Goal: Task Accomplishment & Management: Use online tool/utility

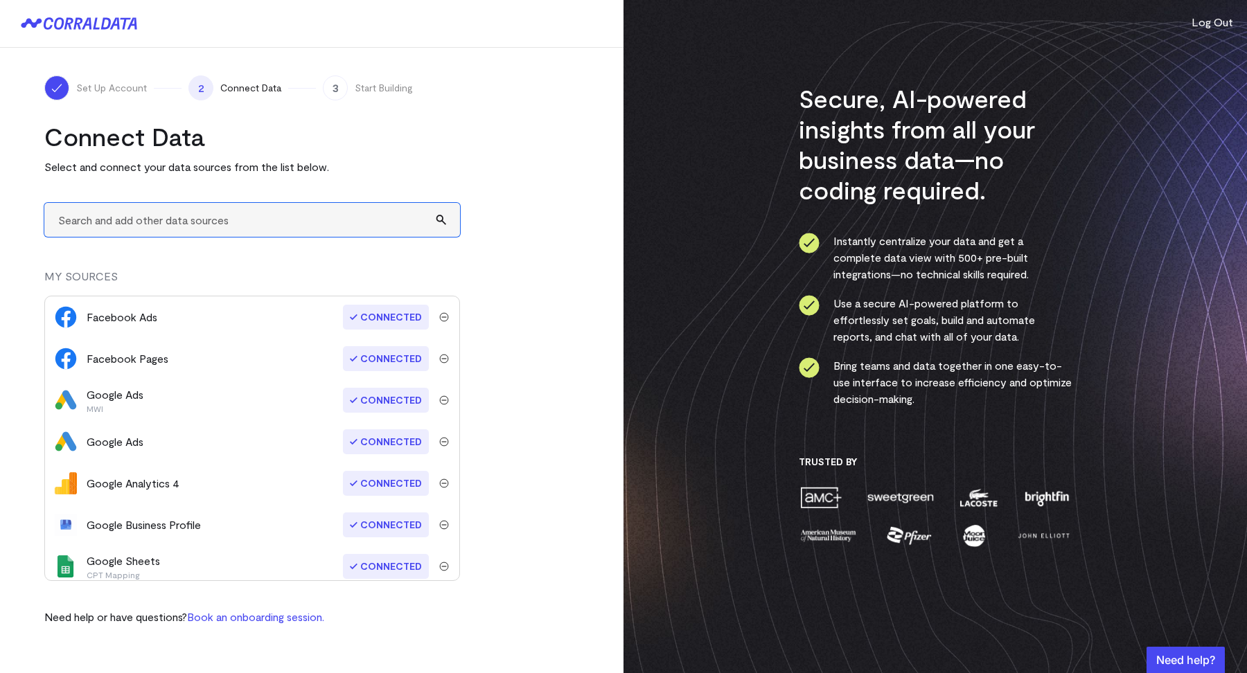
click at [136, 221] on input "text" at bounding box center [252, 220] width 416 height 34
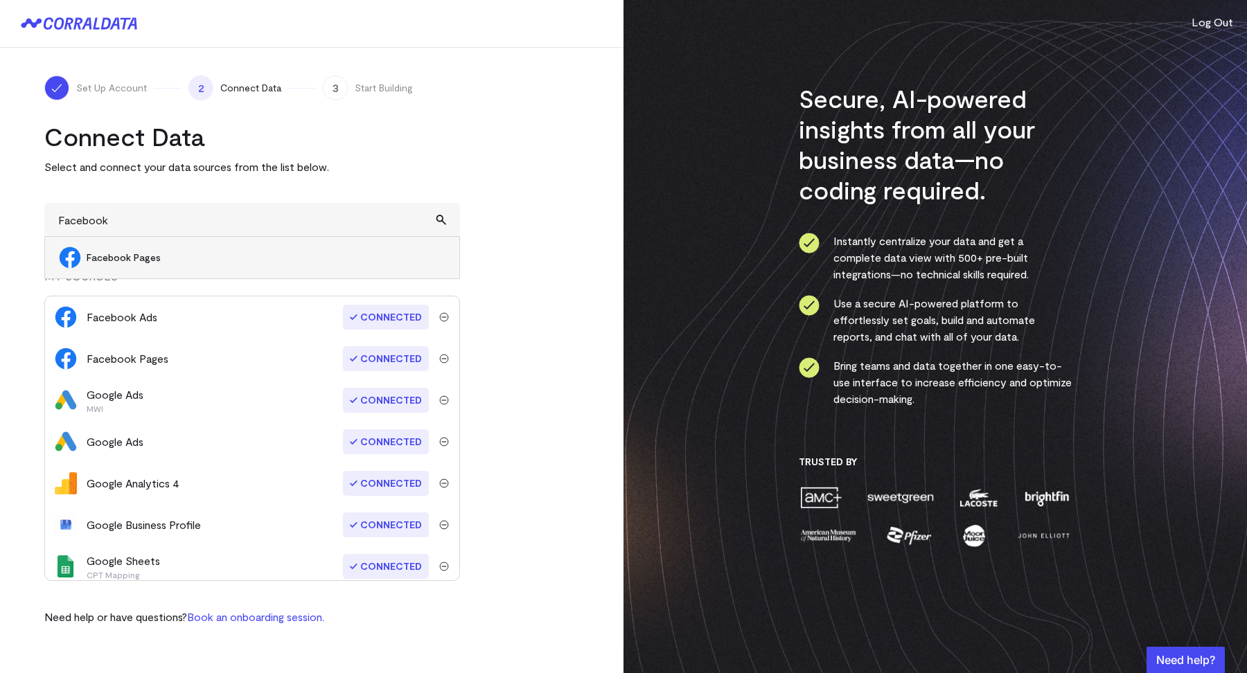
click at [121, 256] on span "Facebook Pages" at bounding box center [266, 258] width 359 height 14
type input "Facebook Pages"
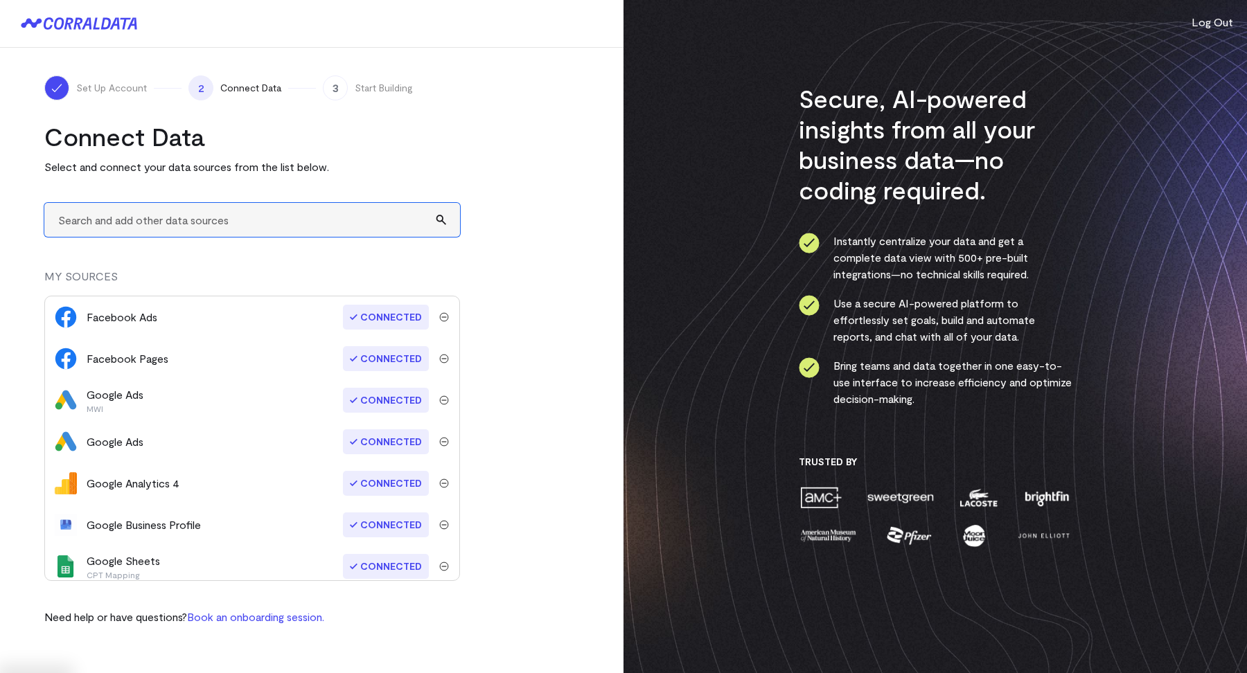
click at [173, 222] on input "text" at bounding box center [252, 220] width 416 height 34
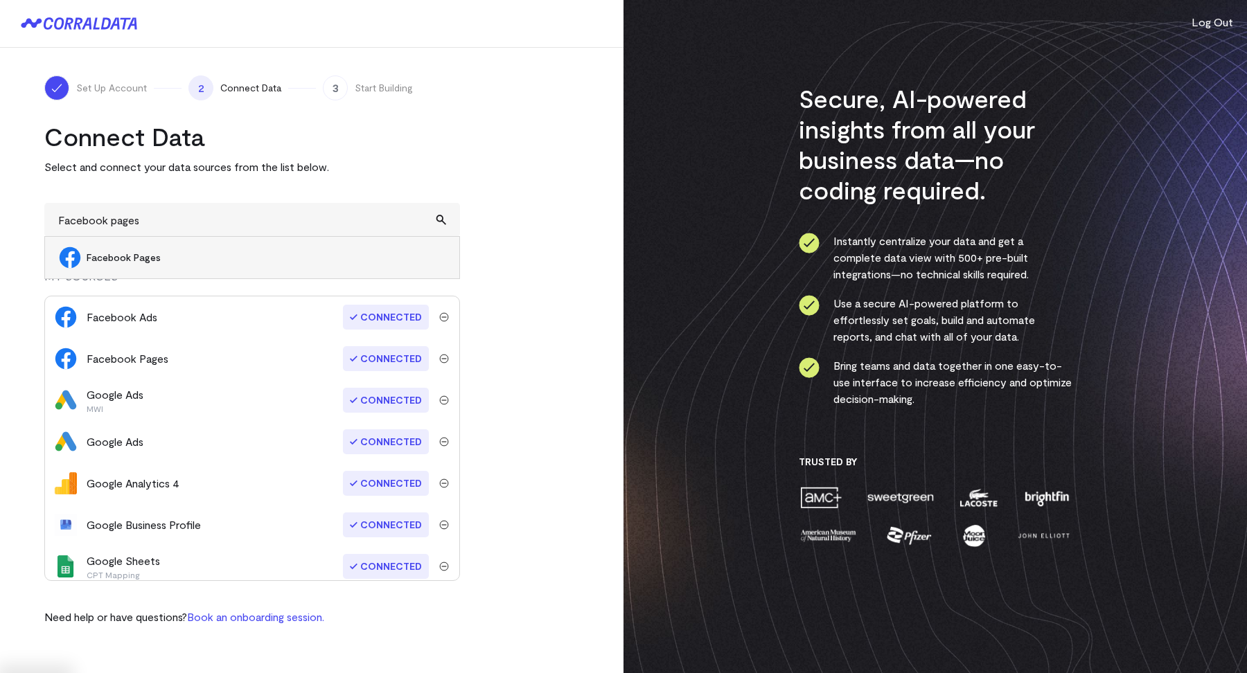
click at [164, 251] on span "Facebook Pages" at bounding box center [266, 258] width 359 height 14
type input "Facebook Pages"
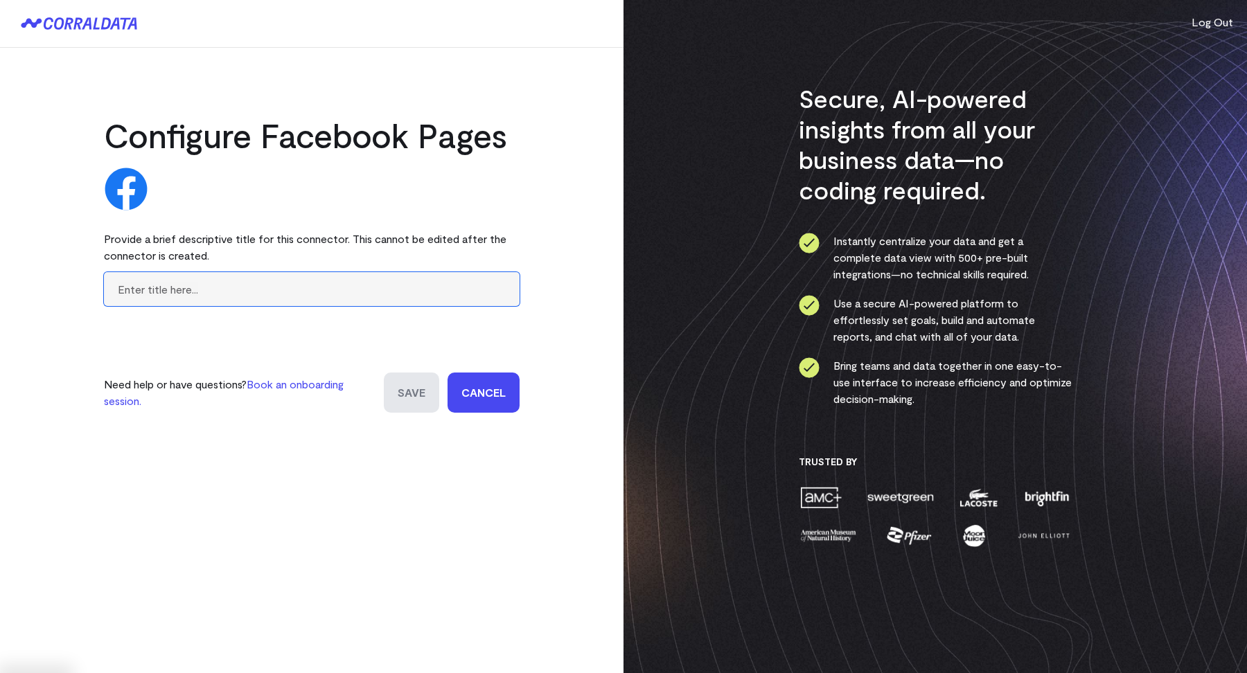
click at [160, 298] on input "text" at bounding box center [312, 289] width 416 height 34
type input "MWI"
click at [407, 398] on input "Save" at bounding box center [411, 393] width 55 height 40
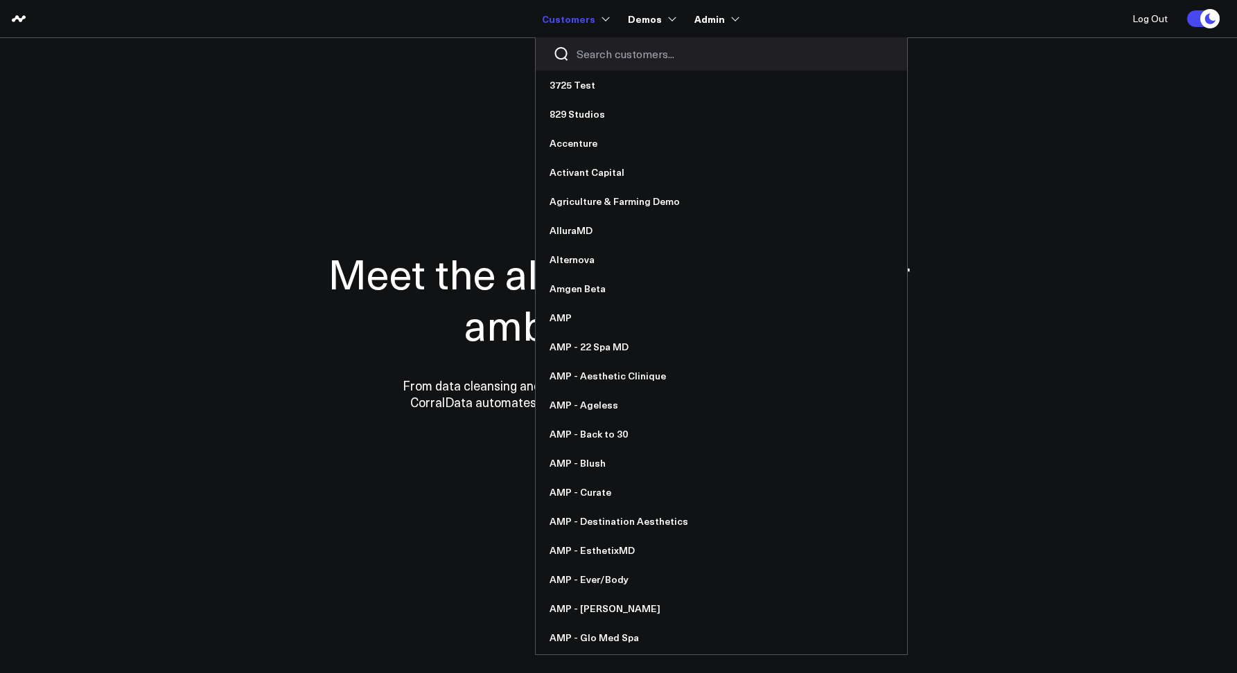
drag, startPoint x: 579, startPoint y: 48, endPoint x: 606, endPoint y: 56, distance: 28.3
click at [581, 48] on input "Search customers input" at bounding box center [732, 53] width 313 height 15
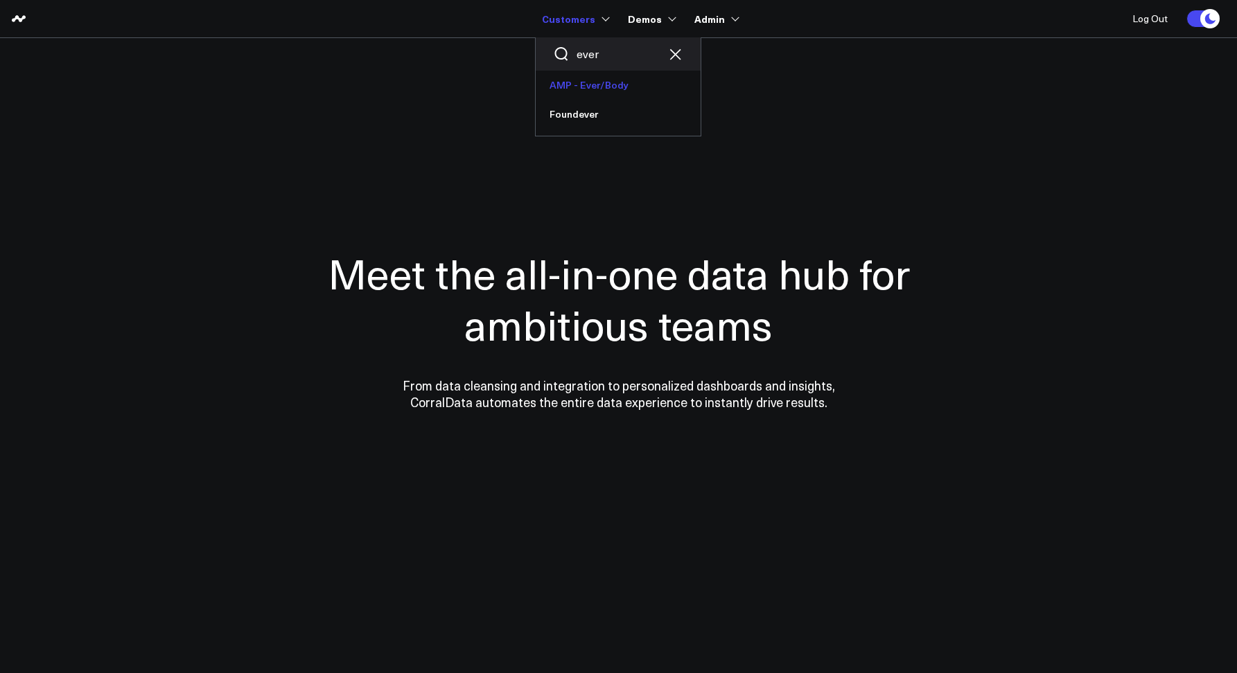
type input "ever"
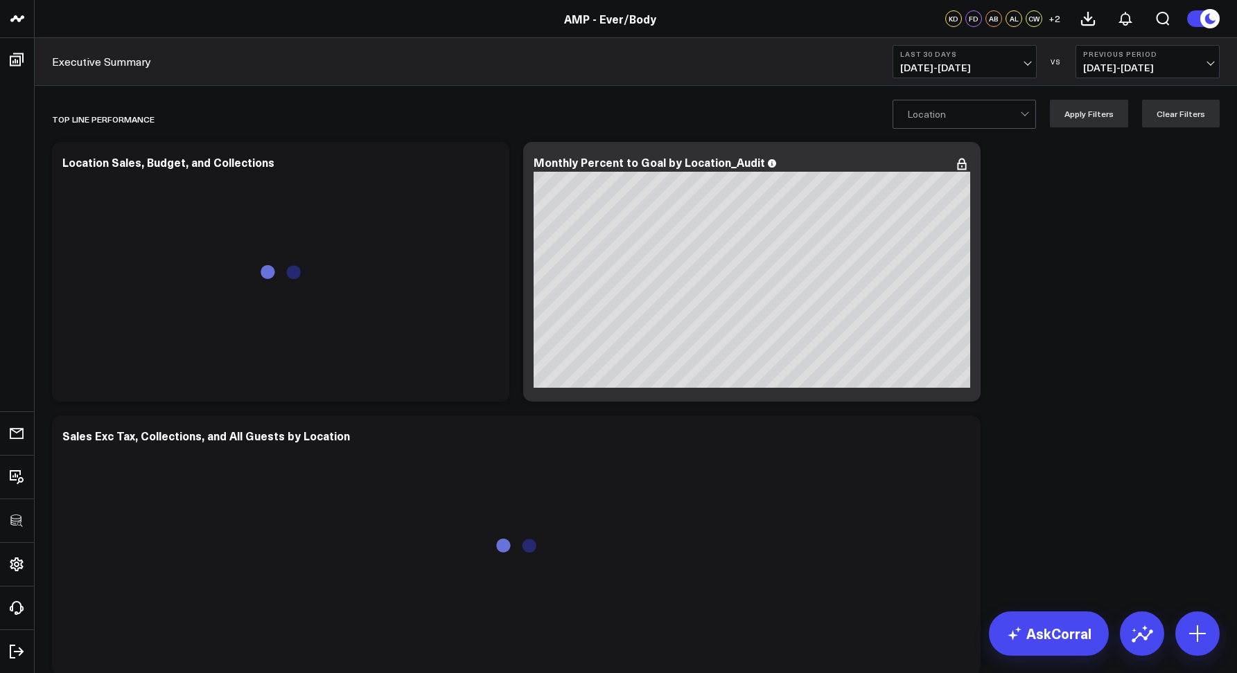
click at [933, 73] on span "[DATE] - [DATE]" at bounding box center [964, 67] width 129 height 11
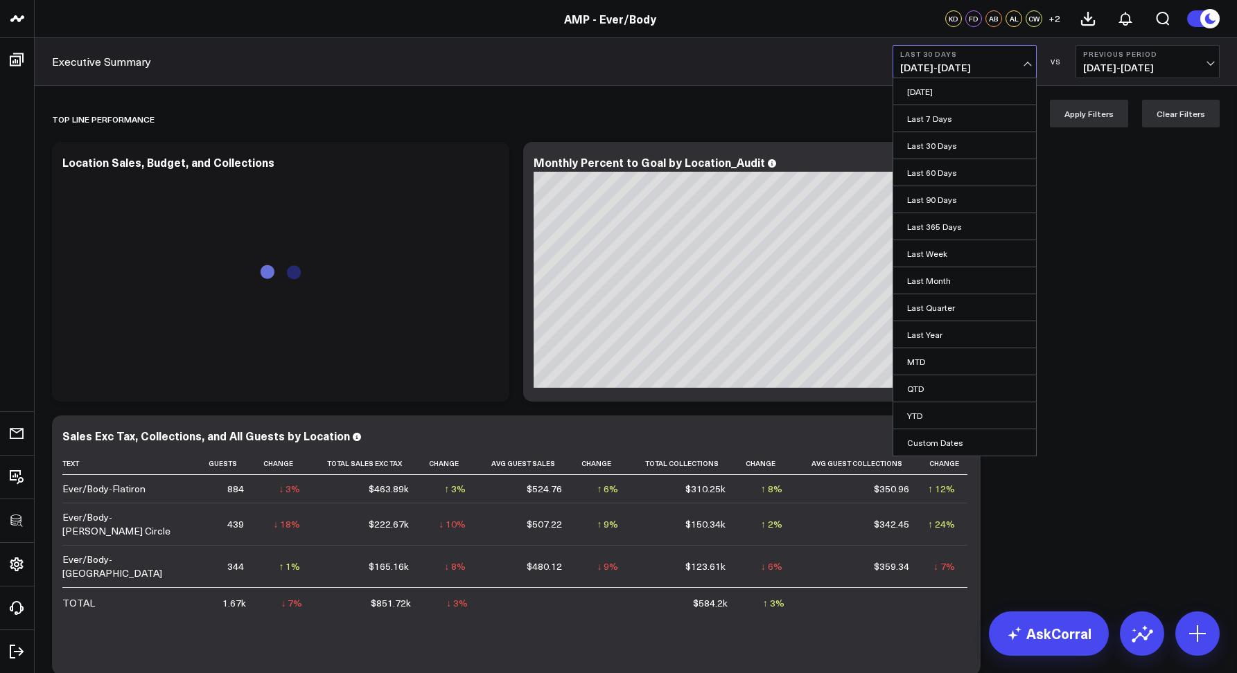
click at [945, 105] on li "[DATE]" at bounding box center [964, 91] width 143 height 27
click at [939, 98] on link "Yesterday" at bounding box center [964, 91] width 143 height 26
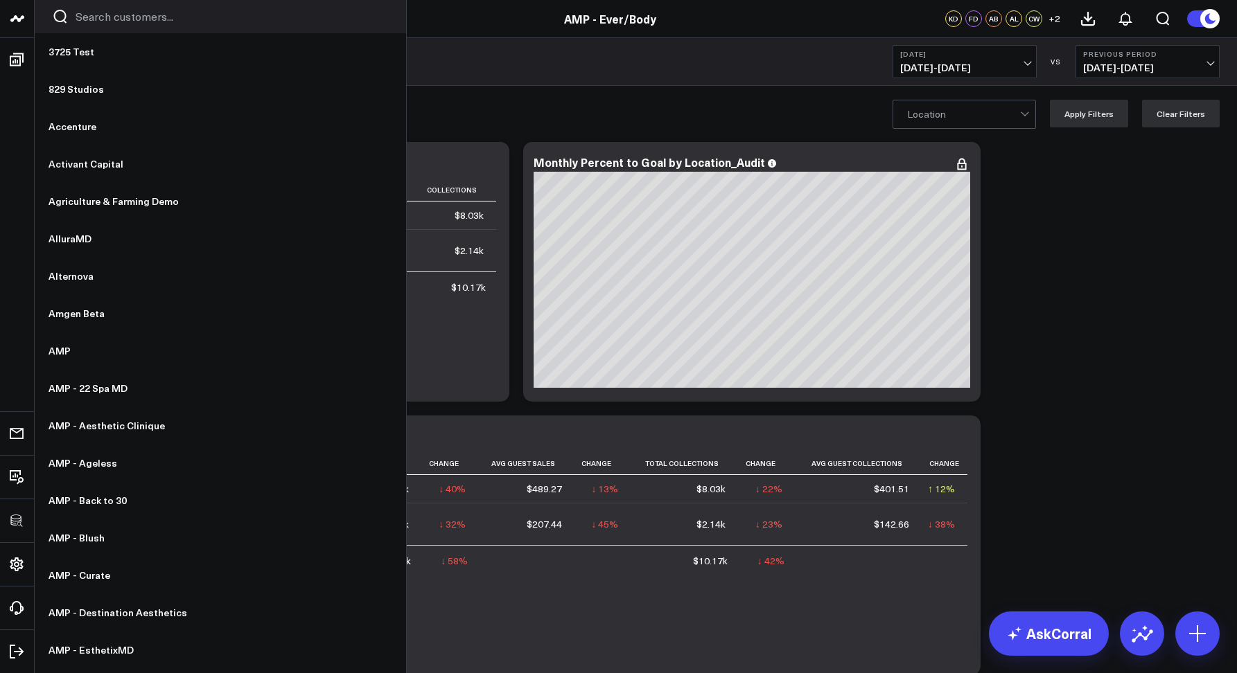
click at [109, 15] on input "Search customers input" at bounding box center [232, 16] width 313 height 15
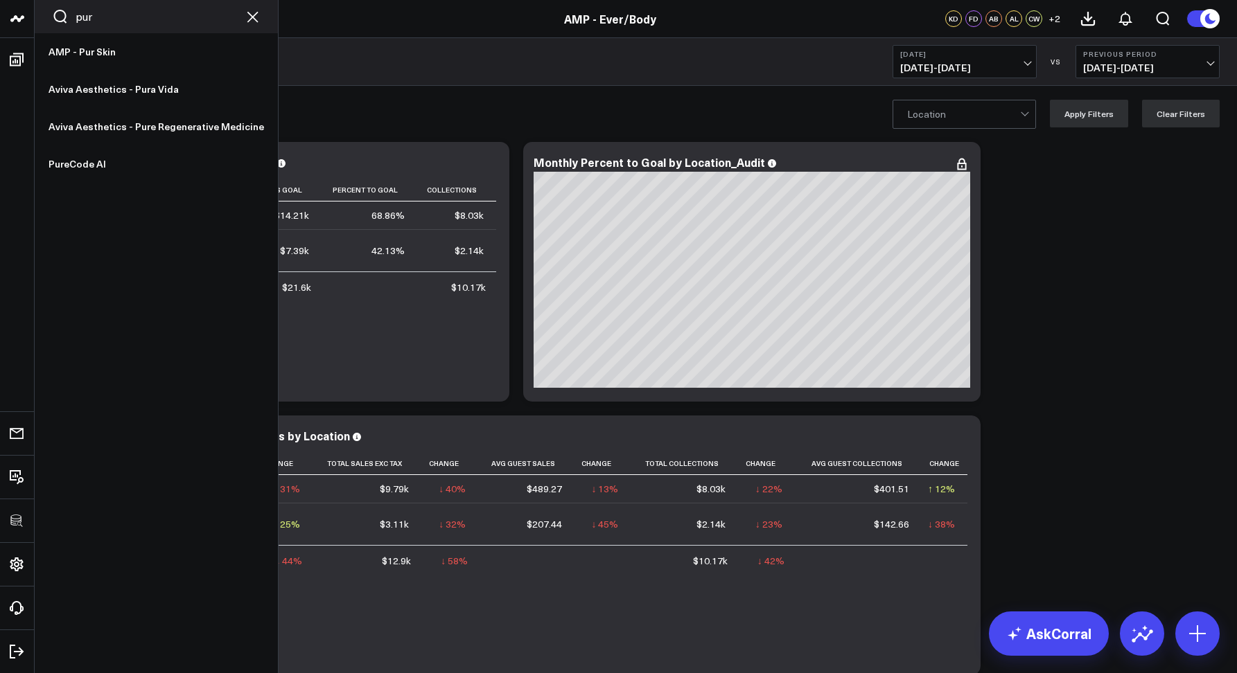
drag, startPoint x: 87, startPoint y: 20, endPoint x: 62, endPoint y: 17, distance: 25.9
click at [62, 17] on div "pur" at bounding box center [156, 16] width 243 height 33
drag, startPoint x: 133, startPoint y: 23, endPoint x: 51, endPoint y: 10, distance: 83.5
click at [51, 10] on div "pur" at bounding box center [156, 16] width 243 height 33
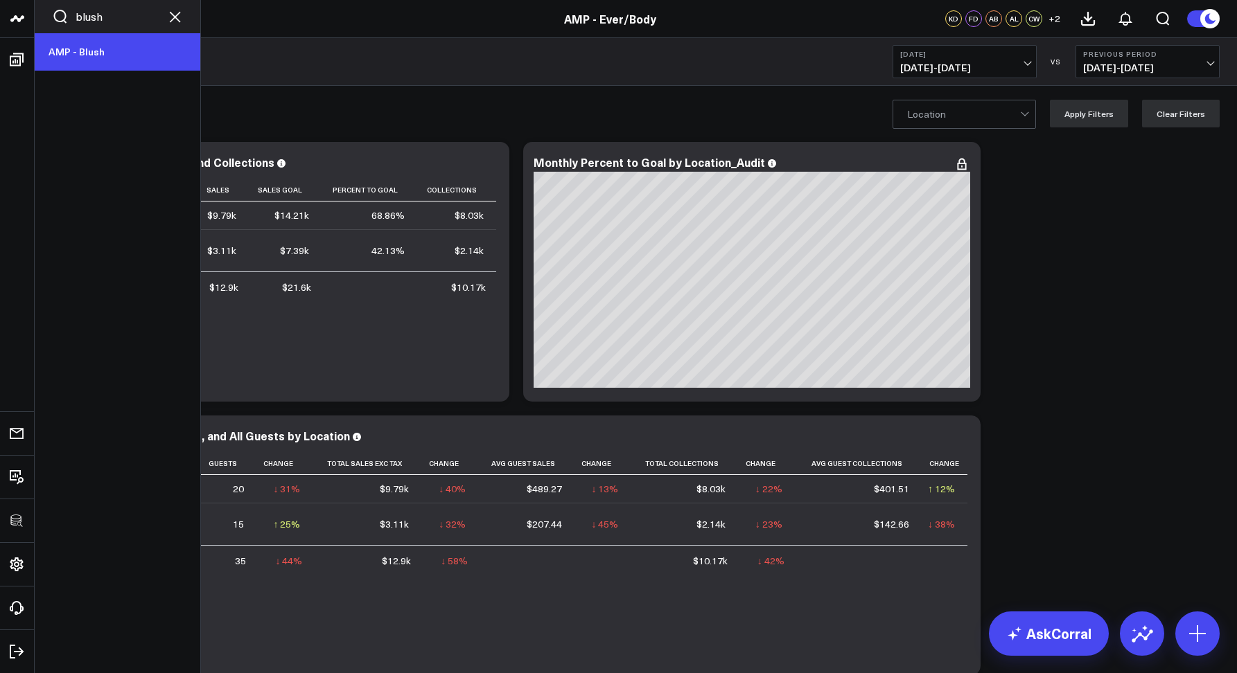
type input "blush"
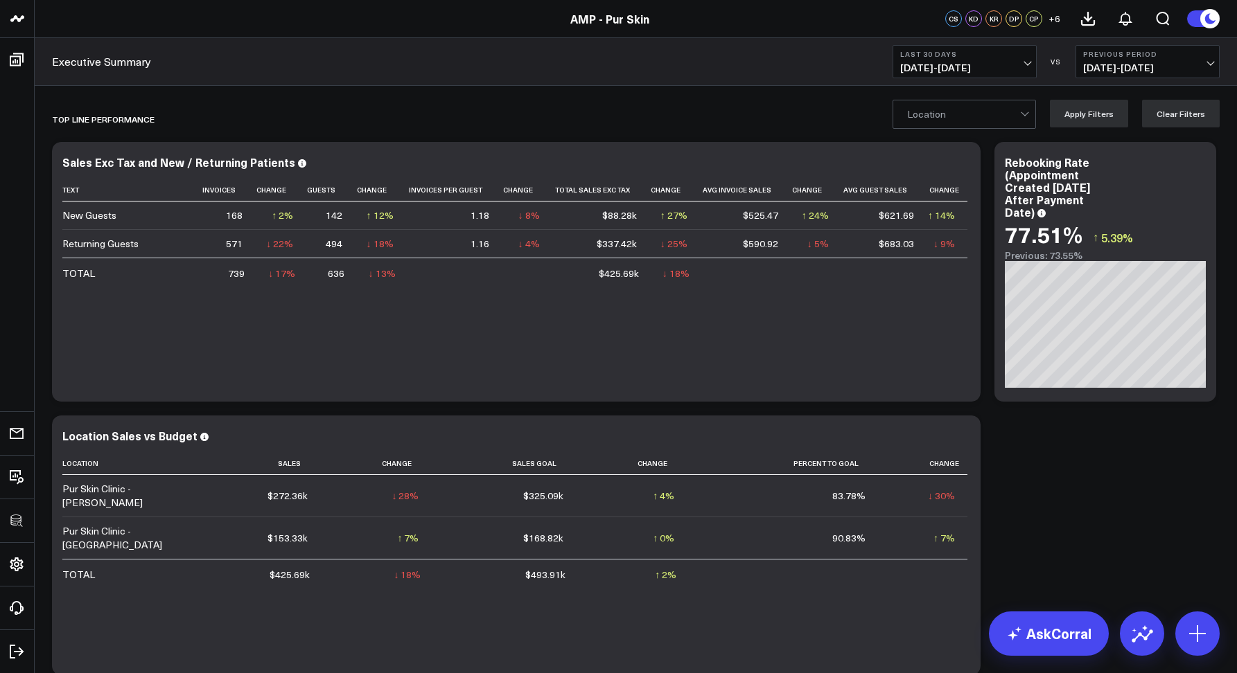
click at [939, 62] on span "[DATE] - [DATE]" at bounding box center [964, 67] width 129 height 11
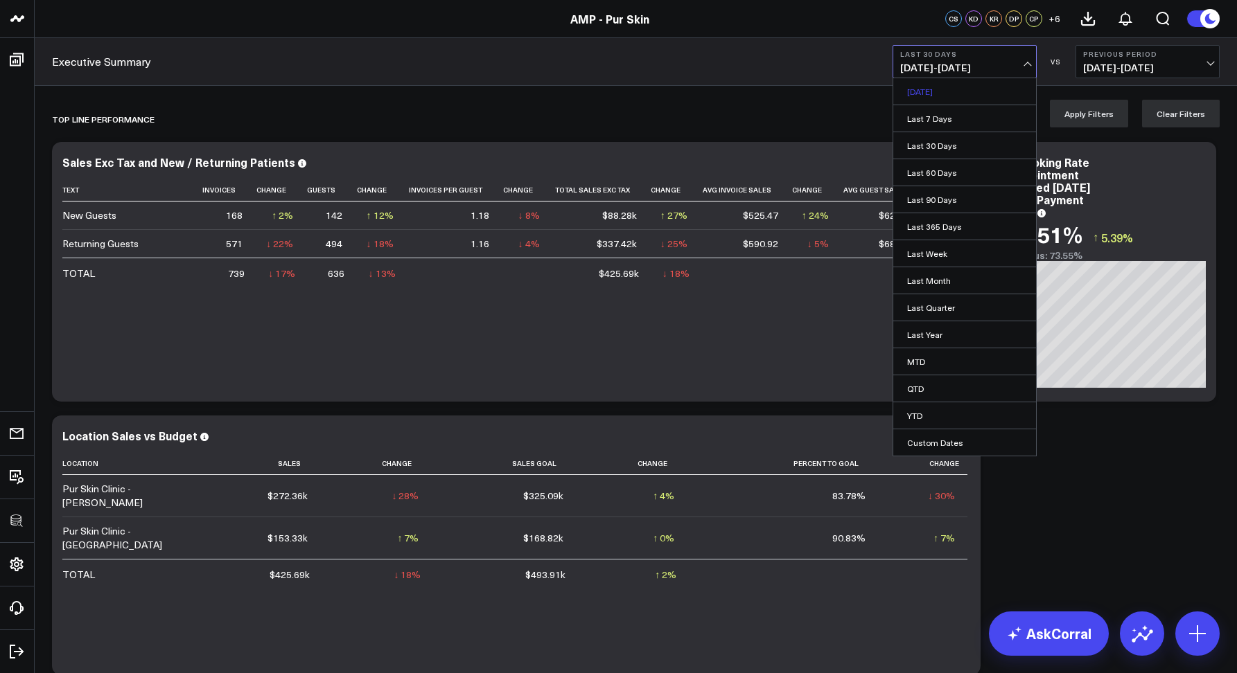
click at [924, 82] on link "[DATE]" at bounding box center [964, 91] width 143 height 26
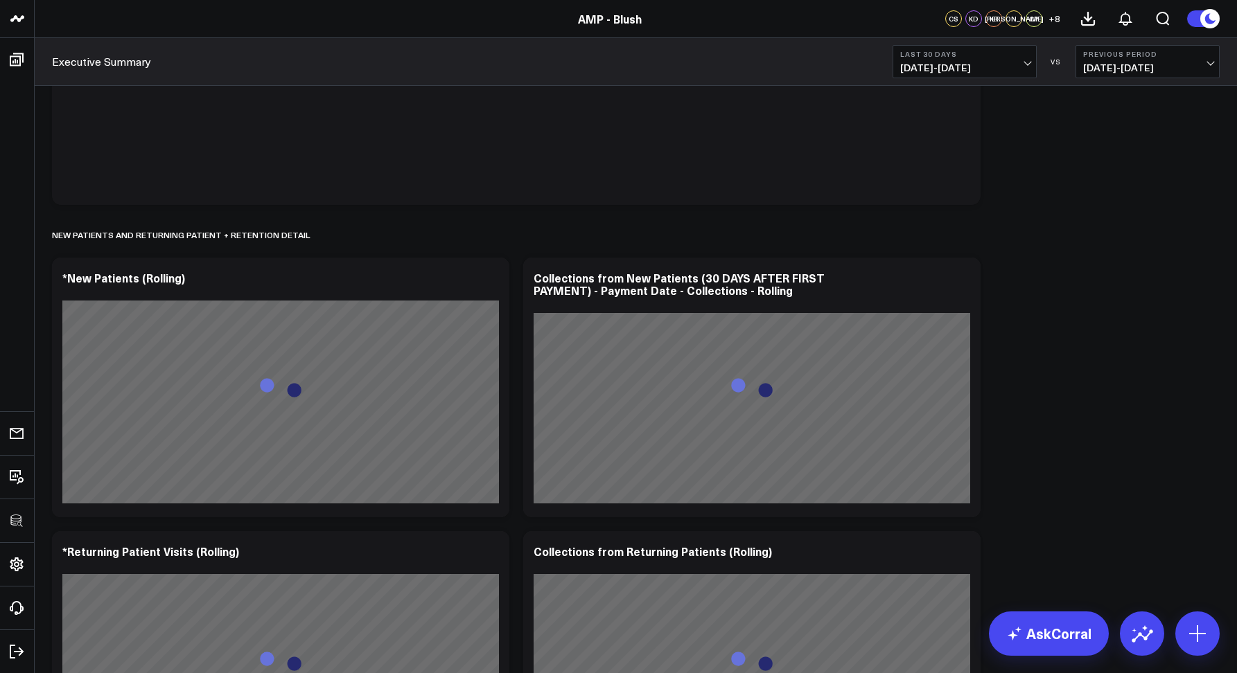
scroll to position [1107, 0]
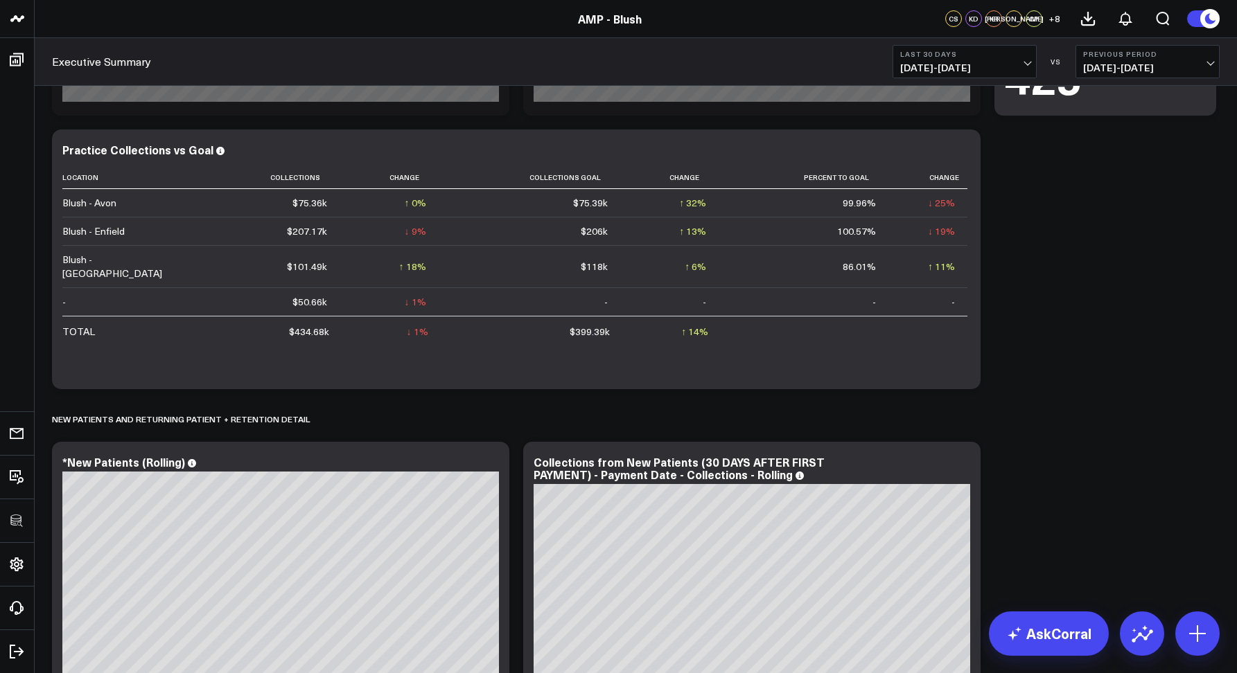
click at [930, 56] on b "Last 30 Days" at bounding box center [964, 54] width 129 height 8
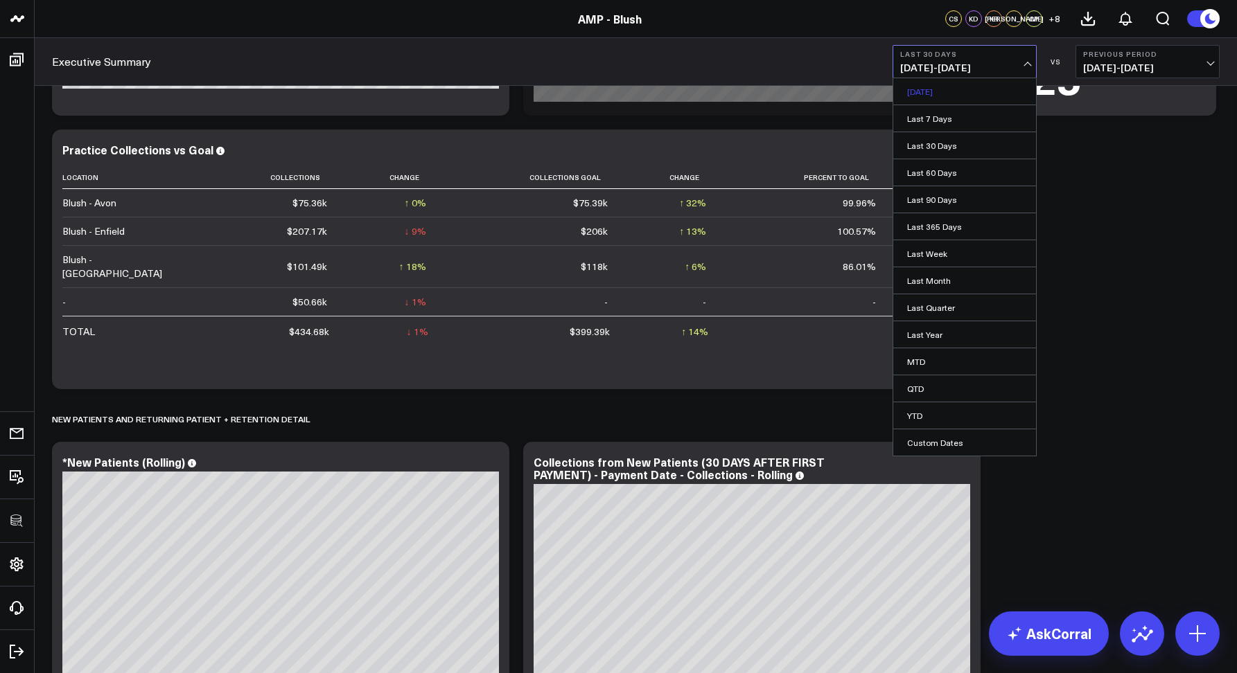
scroll to position [1094, 0]
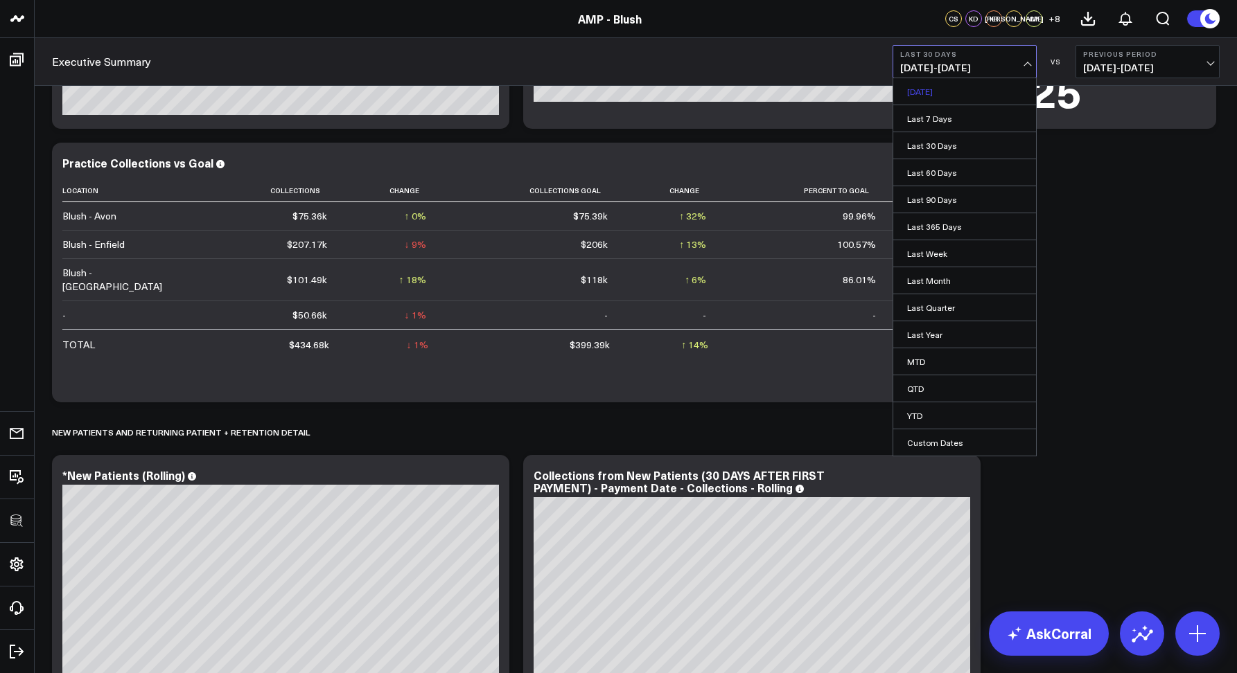
click at [933, 91] on link "[DATE]" at bounding box center [964, 91] width 143 height 26
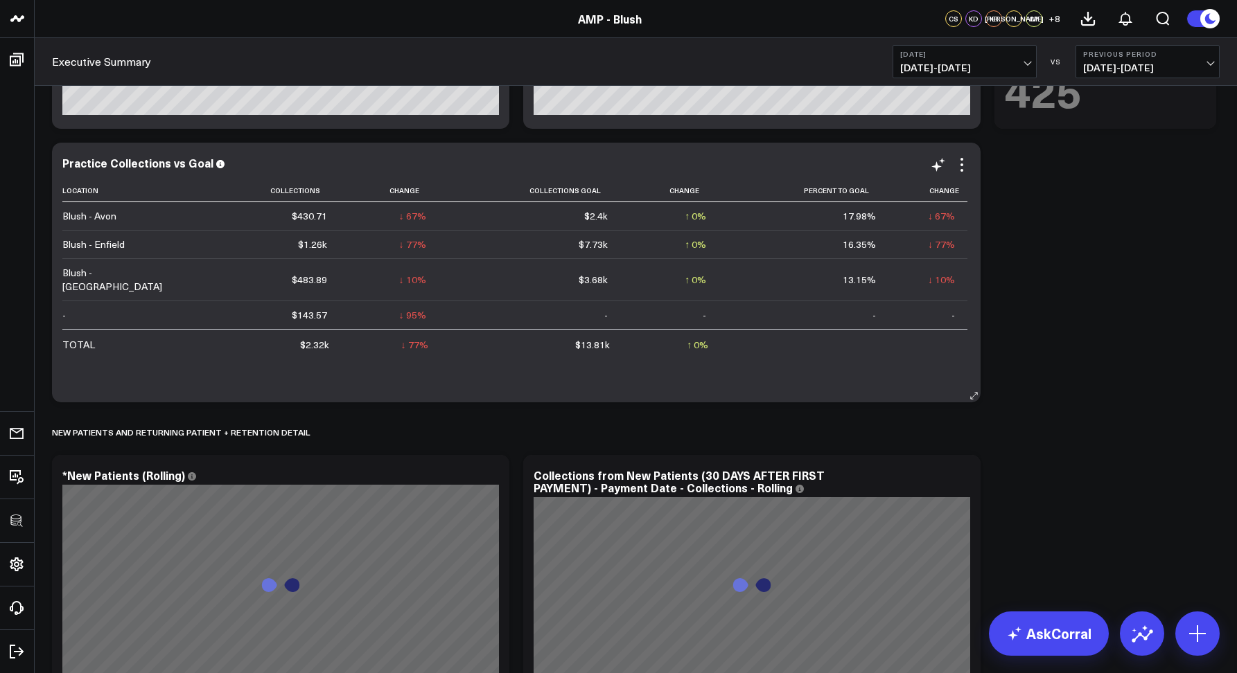
drag, startPoint x: 951, startPoint y: 157, endPoint x: 975, endPoint y: 163, distance: 25.0
click at [951, 157] on div "Modify via AI Copy link to widget Ask support Remove Create linked copy Executi…" at bounding box center [950, 165] width 40 height 17
click at [965, 164] on icon at bounding box center [961, 165] width 17 height 17
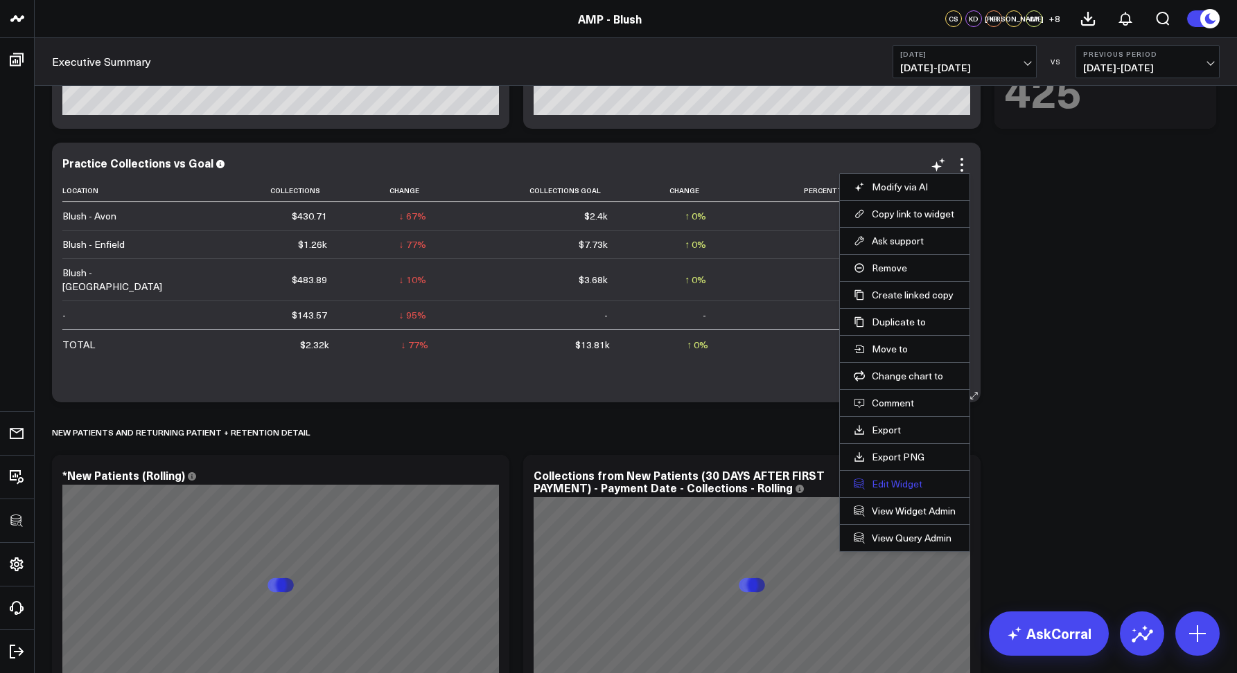
click at [907, 486] on button "Edit Widget" at bounding box center [905, 484] width 102 height 12
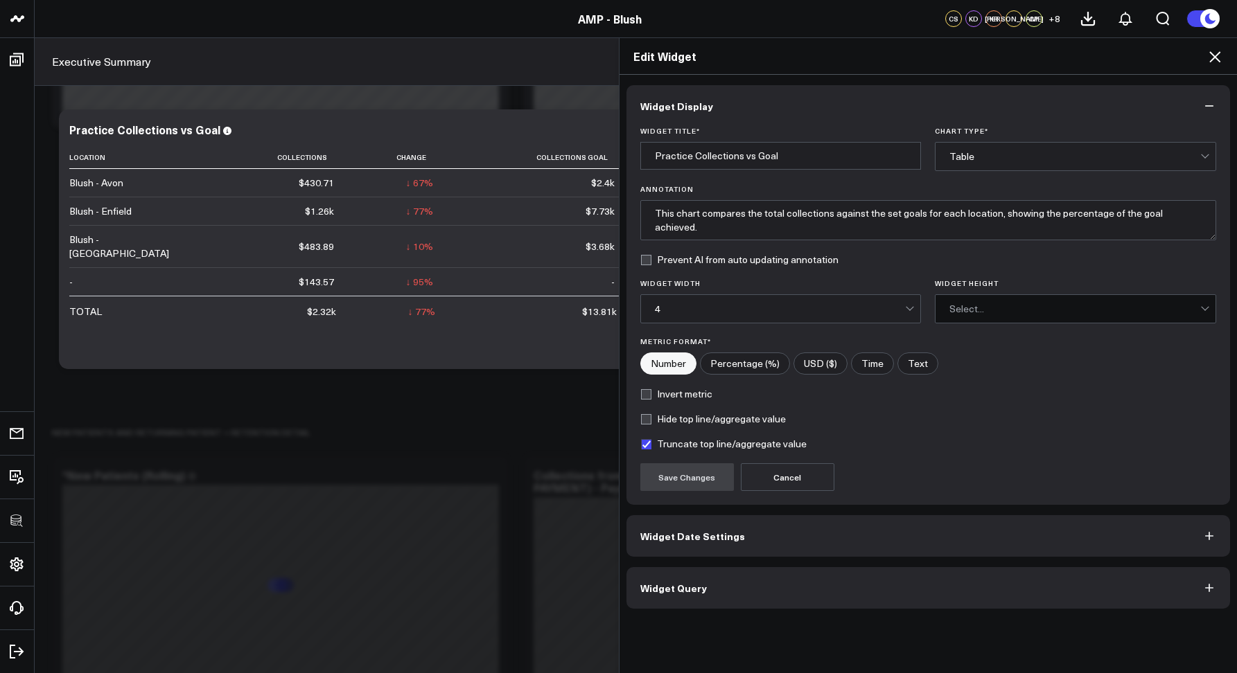
click at [720, 590] on button "Widget Query" at bounding box center [928, 588] width 604 height 42
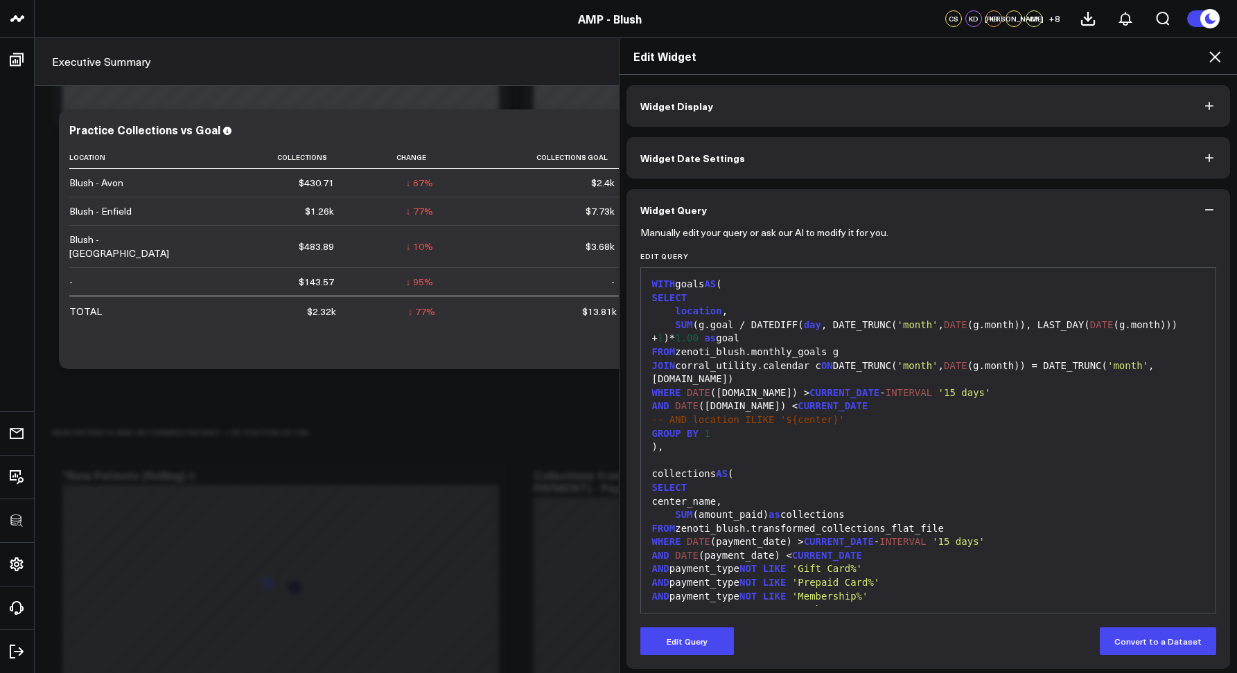
click at [1211, 64] on icon at bounding box center [1214, 56] width 17 height 17
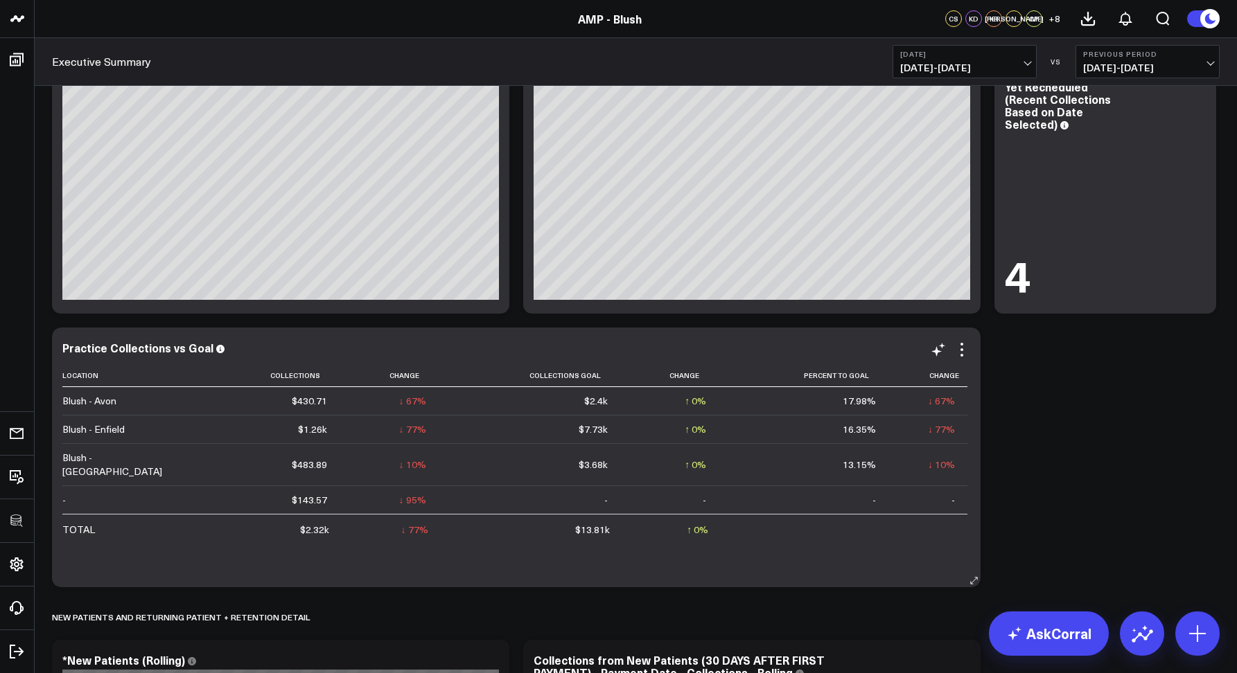
scroll to position [915, 0]
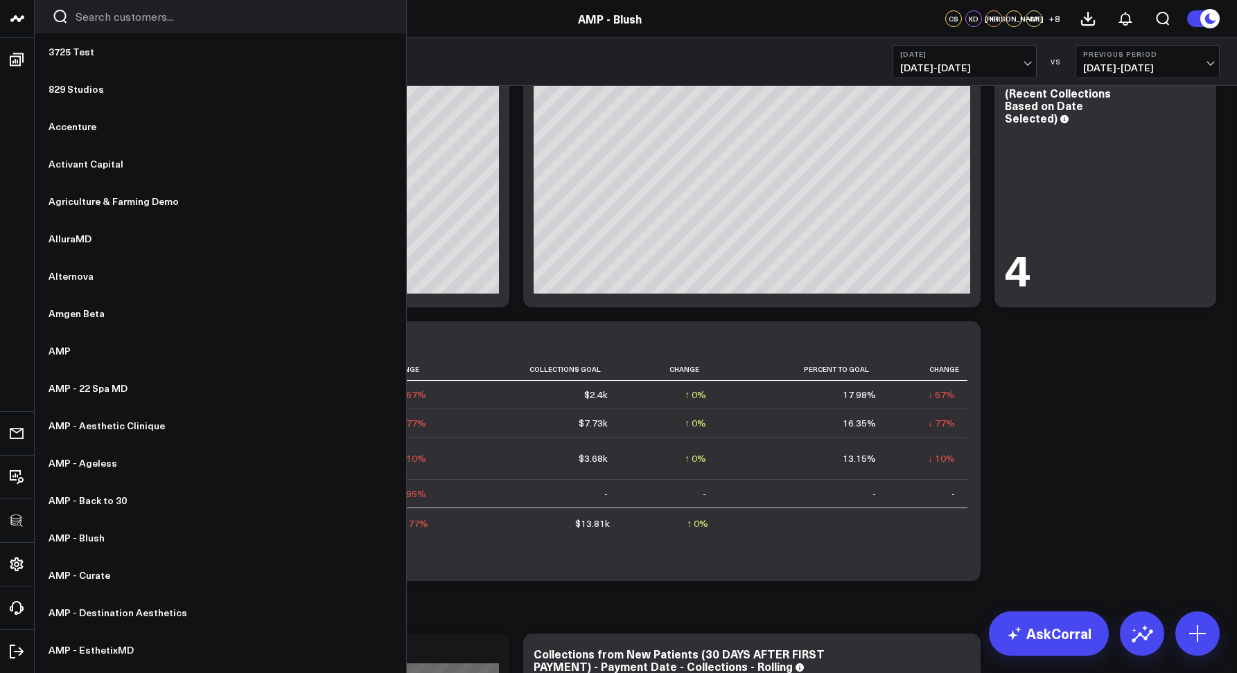
click at [74, 22] on div at bounding box center [220, 16] width 371 height 33
click at [103, 20] on input "Search customers input" at bounding box center [232, 16] width 313 height 15
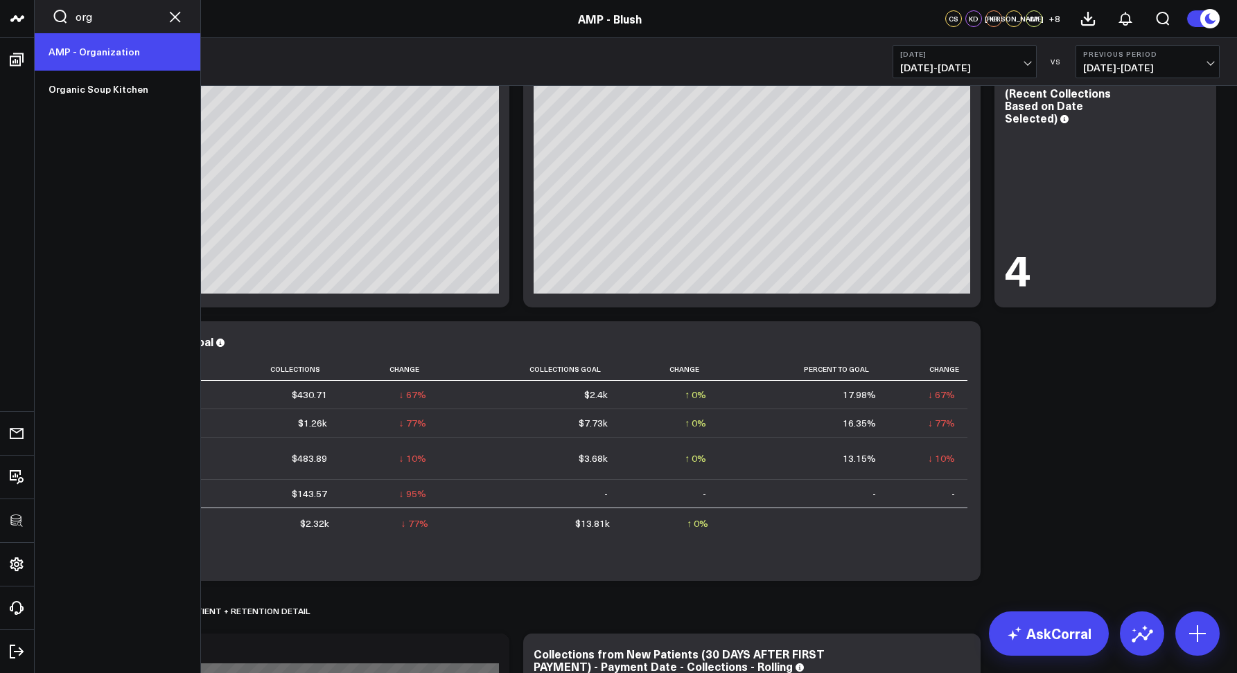
type input "org"
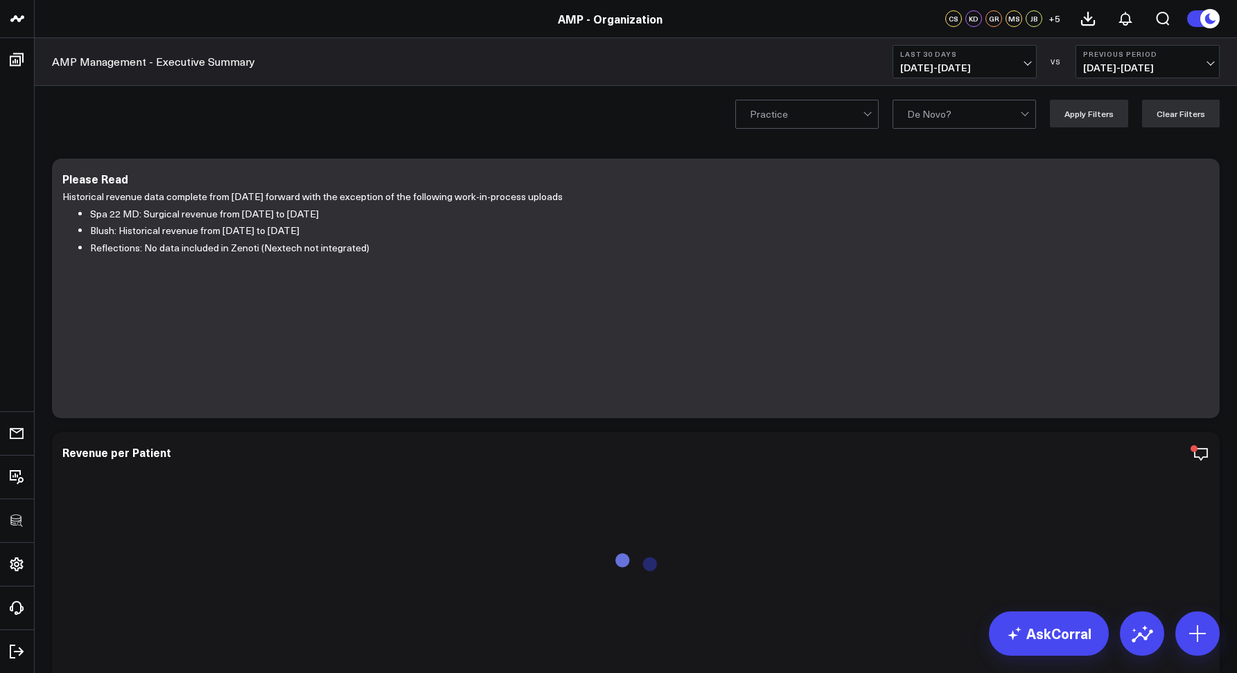
click at [916, 54] on b "Last 30 Days" at bounding box center [964, 54] width 129 height 8
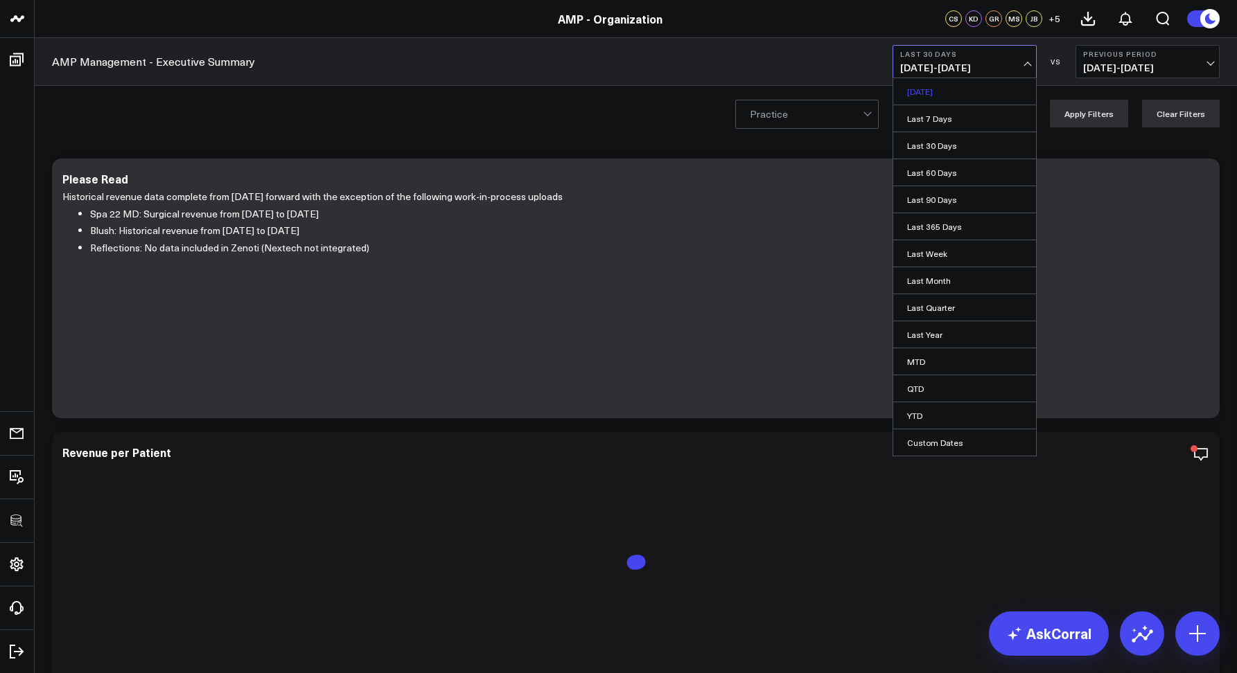
click at [913, 86] on link "Yesterday" at bounding box center [964, 91] width 143 height 26
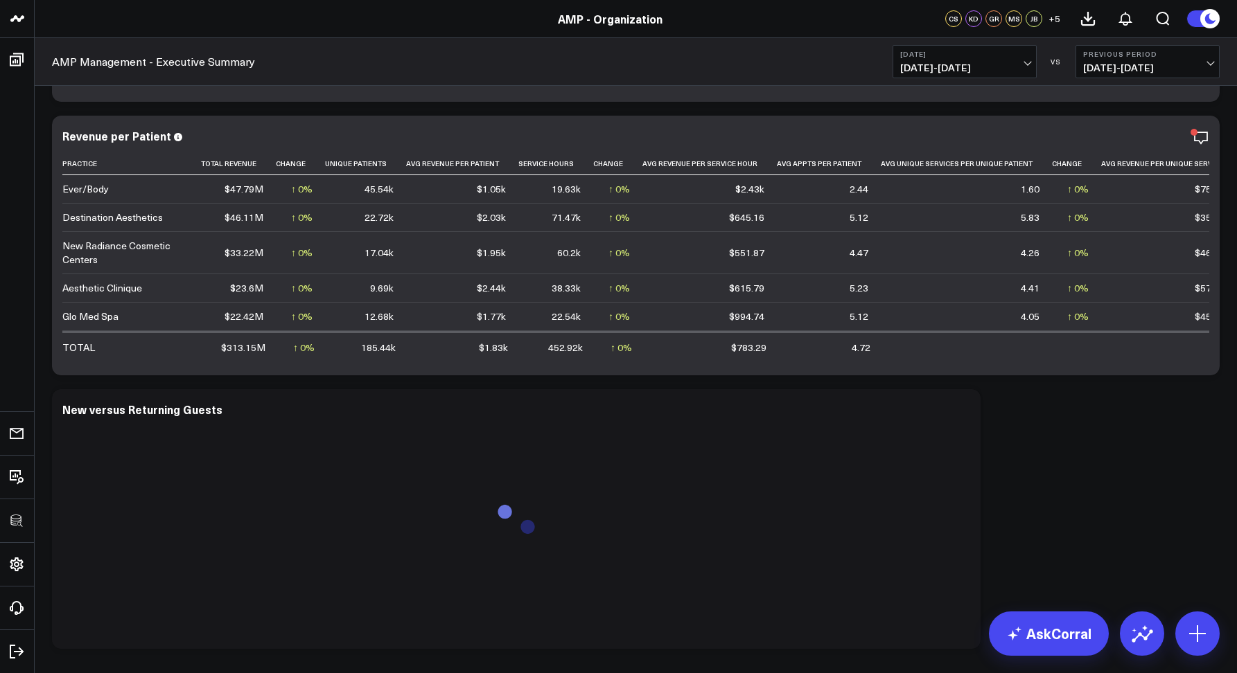
scroll to position [316, 0]
